Goal: Task Accomplishment & Management: Manage account settings

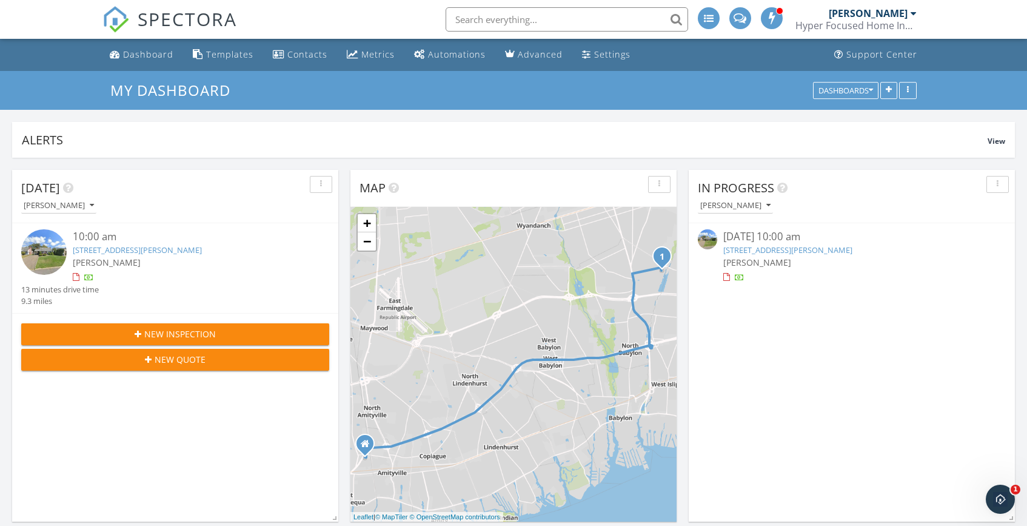
click at [757, 246] on link "27 Mell Dr, North Babylon, NY 11703" at bounding box center [787, 249] width 129 height 11
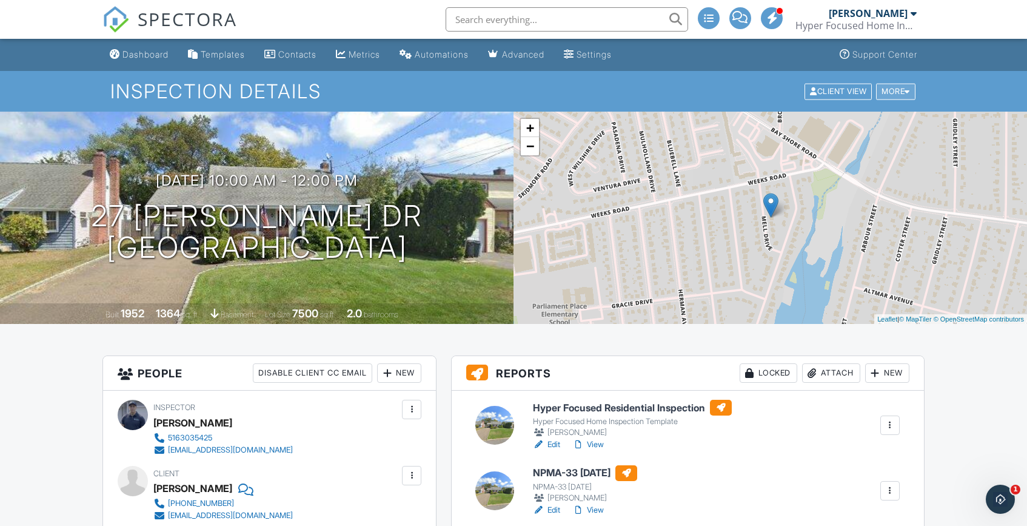
click at [904, 92] on div "More" at bounding box center [895, 91] width 39 height 16
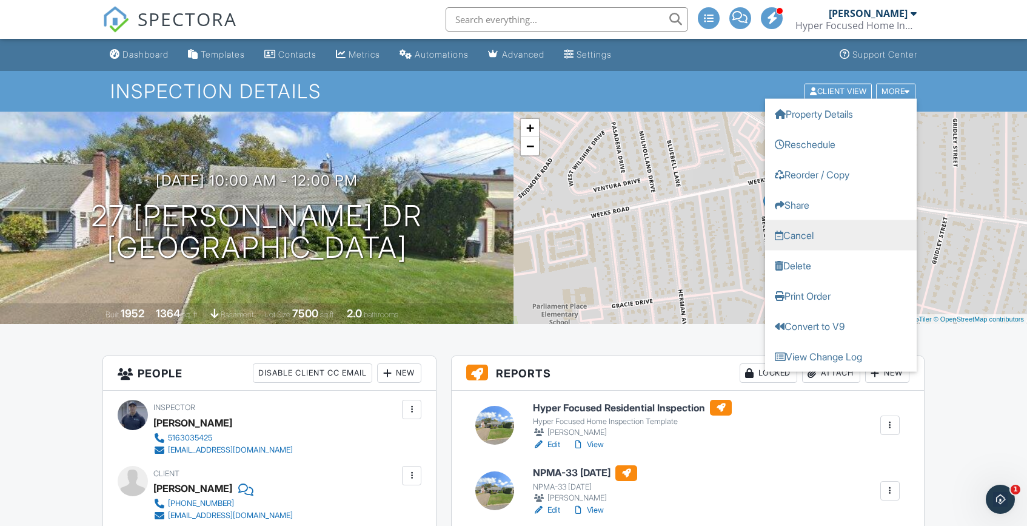
click at [815, 235] on link "Cancel" at bounding box center [841, 234] width 152 height 30
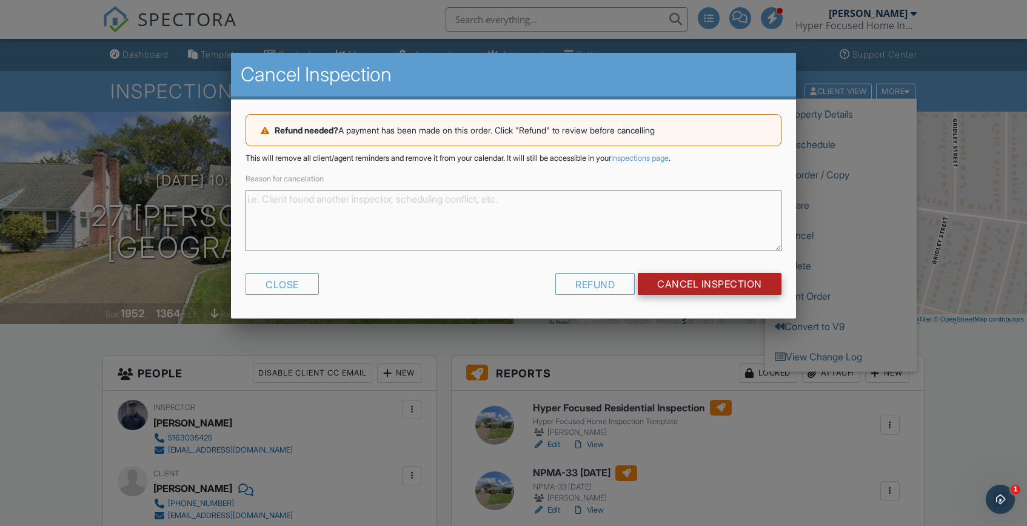
click at [718, 286] on input "Cancel Inspection" at bounding box center [710, 284] width 144 height 22
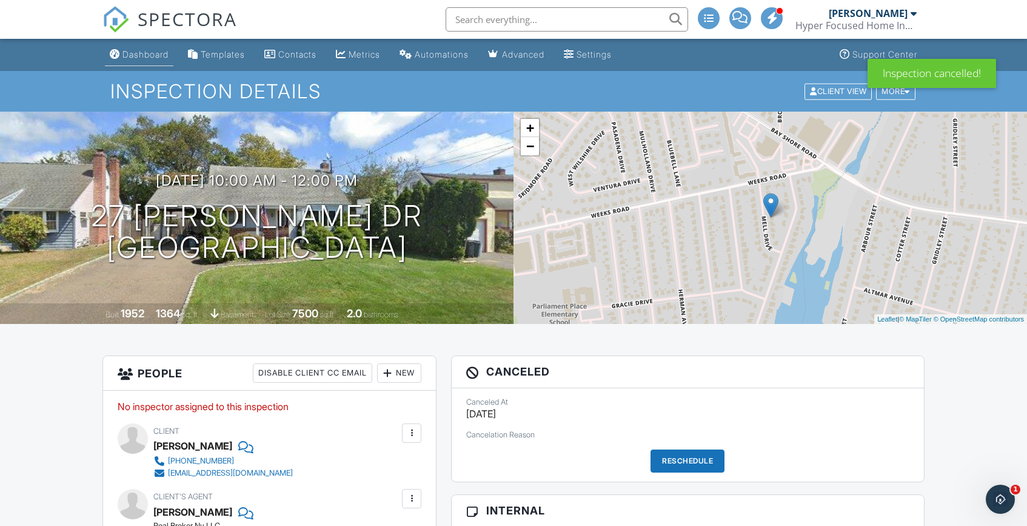
click at [158, 50] on div "Dashboard" at bounding box center [145, 54] width 46 height 10
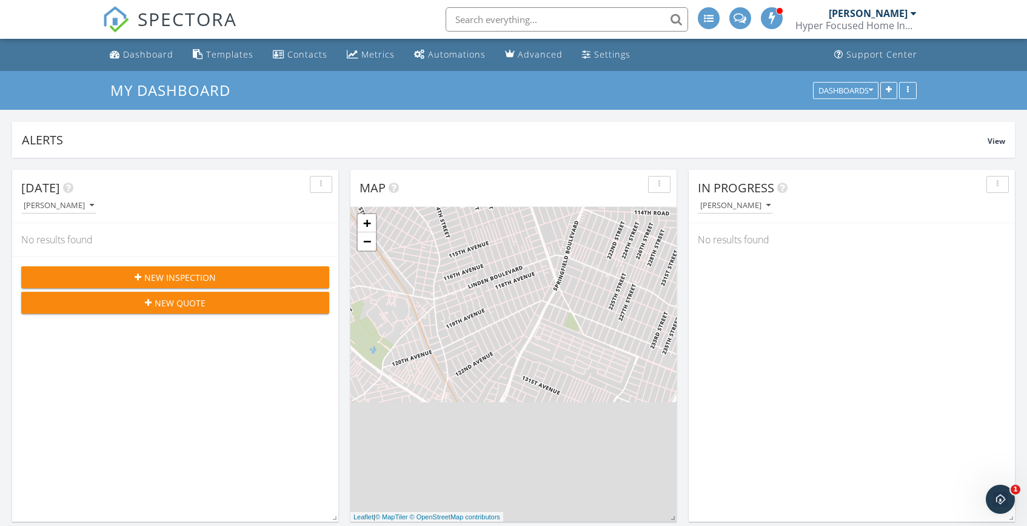
scroll to position [1104, 1027]
